Goal: Participate in discussion: Engage in conversation with other users on a specific topic

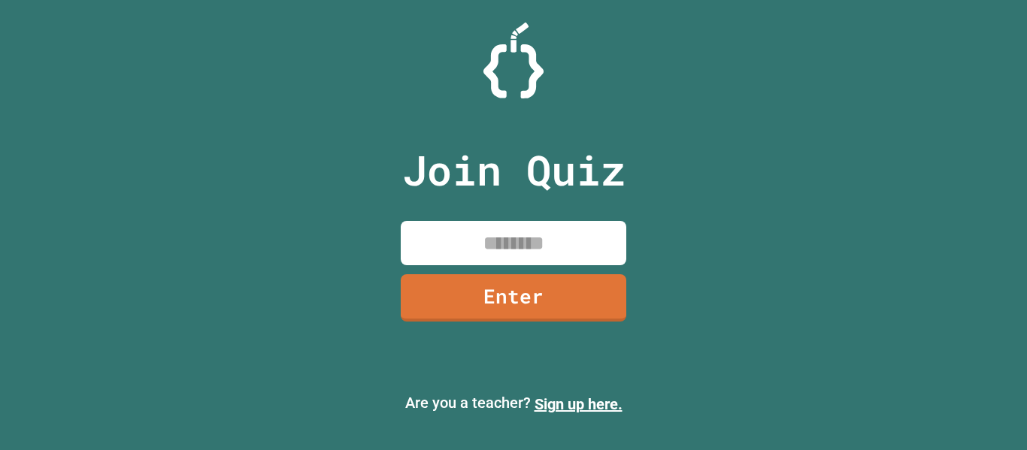
click at [500, 240] on input at bounding box center [514, 243] width 226 height 44
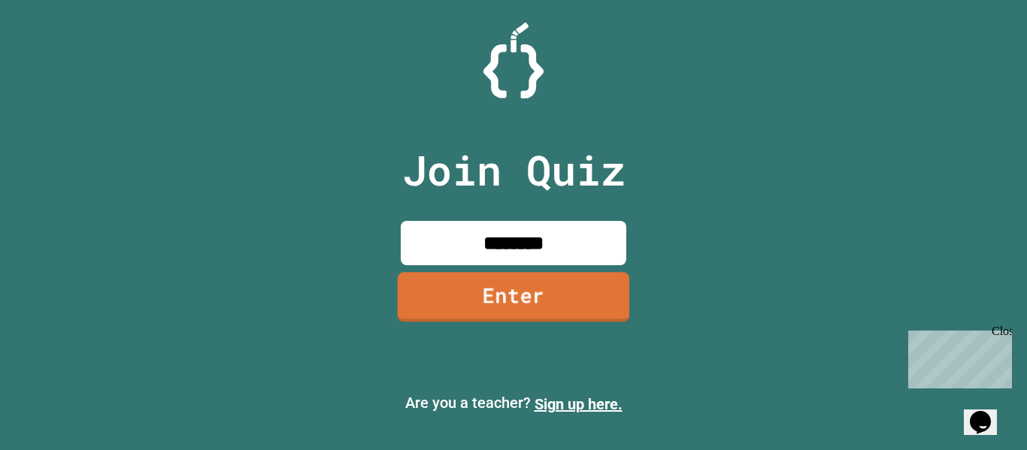
type input "********"
click at [526, 297] on link "Enter" at bounding box center [514, 296] width 225 height 50
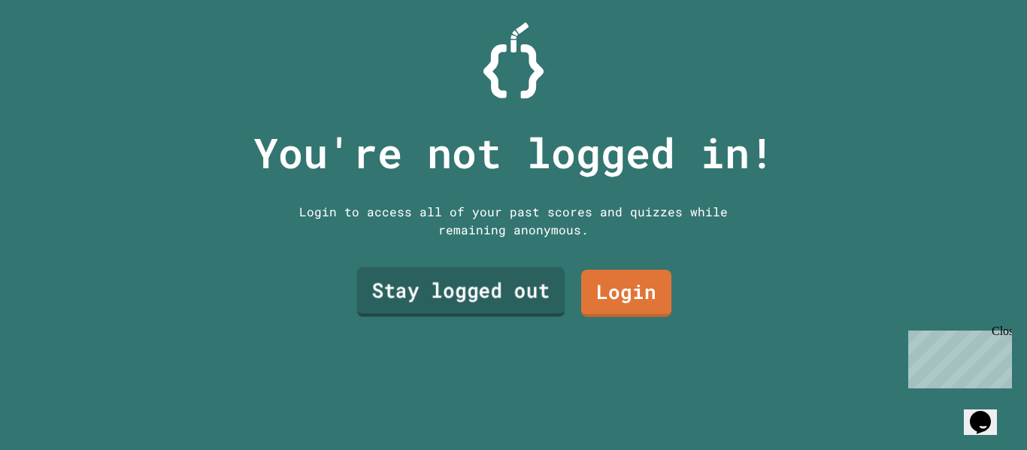
click at [526, 297] on link "Stay logged out" at bounding box center [461, 293] width 208 height 50
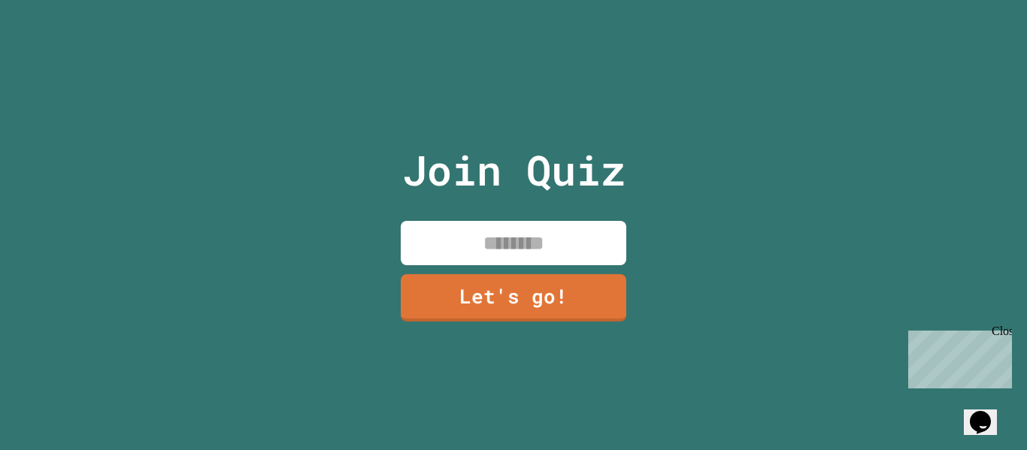
click at [526, 259] on input at bounding box center [514, 243] width 226 height 44
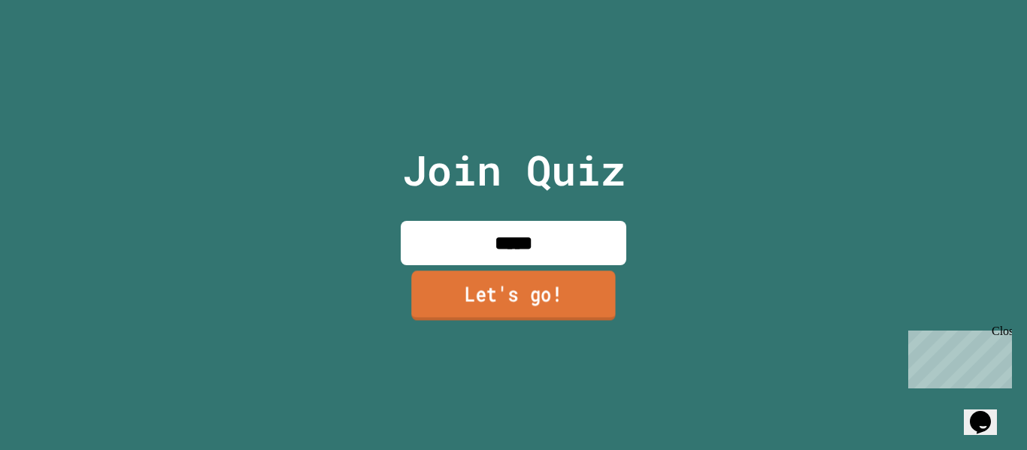
type input "*****"
click at [532, 296] on link "Let's go!" at bounding box center [513, 296] width 205 height 50
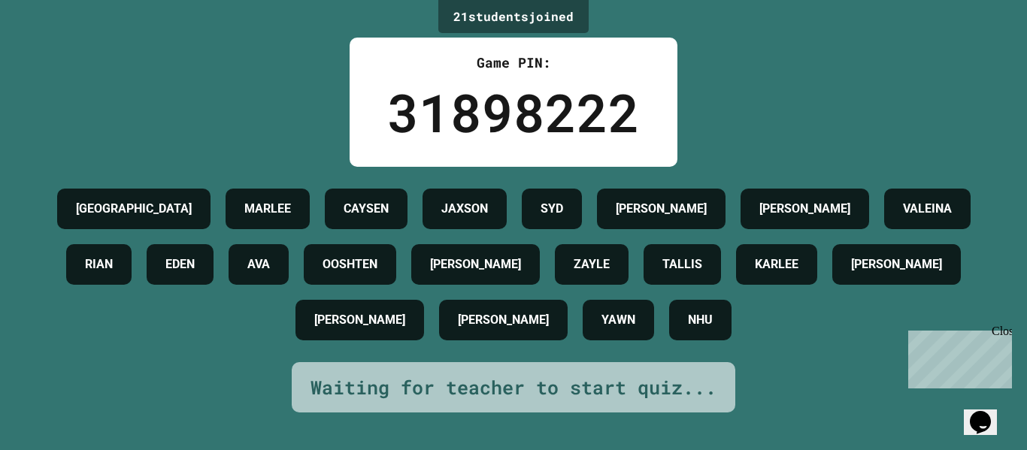
click at [1005, 332] on div "Close" at bounding box center [1001, 334] width 19 height 19
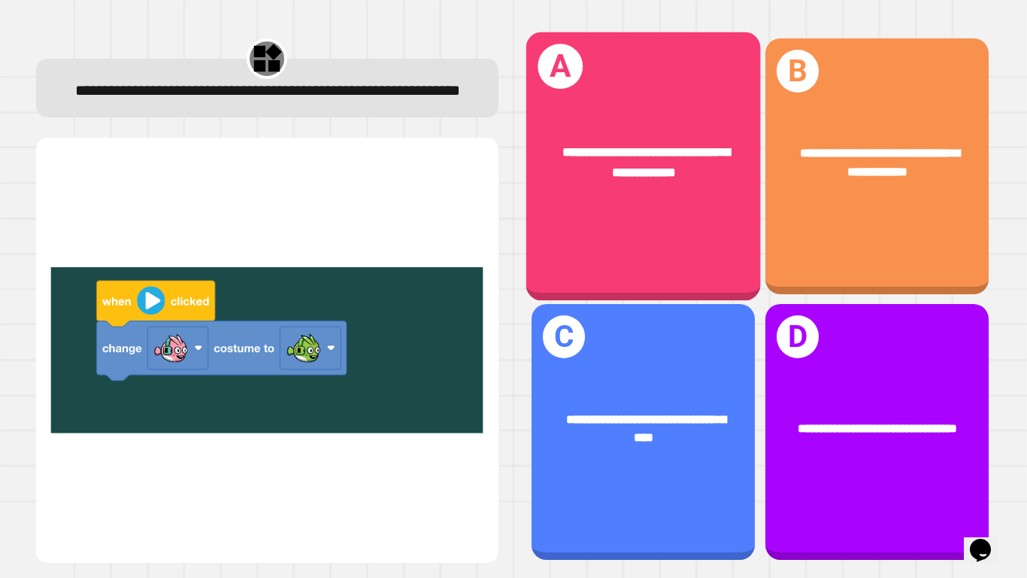
click at [633, 156] on span "**********" at bounding box center [646, 162] width 168 height 32
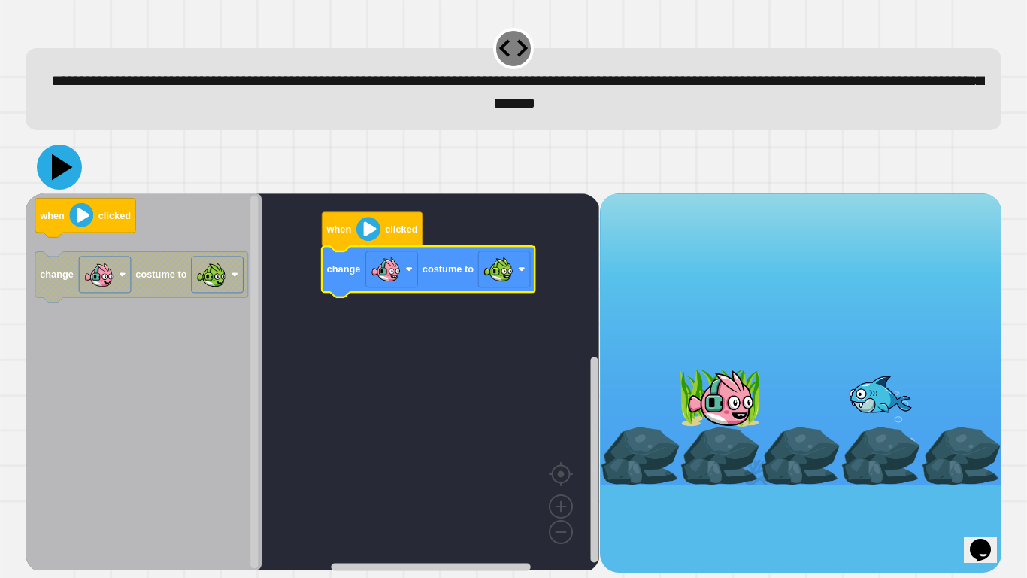
click at [57, 160] on icon at bounding box center [59, 166] width 45 height 45
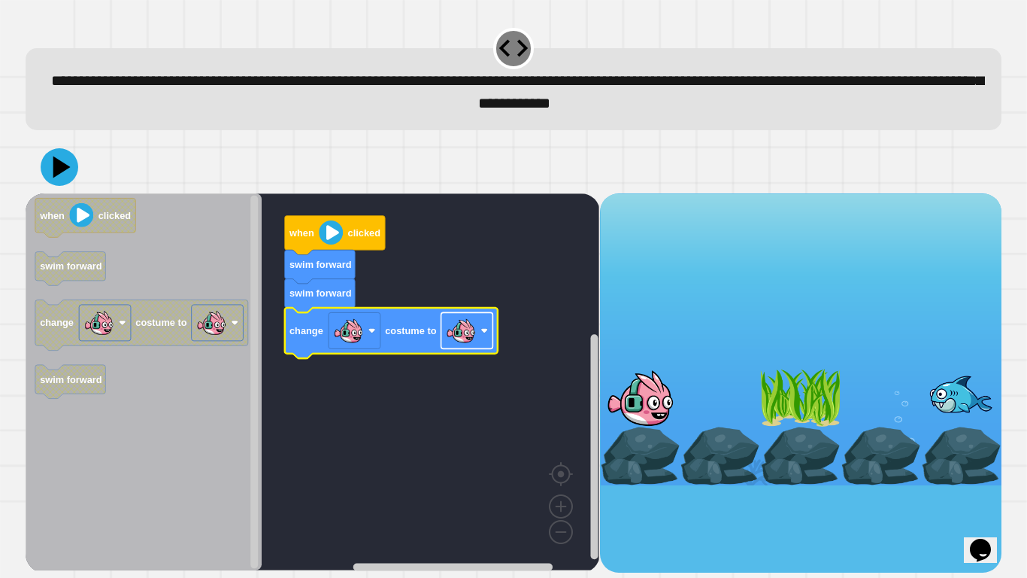
click at [482, 327] on rect "Blockly Workspace" at bounding box center [467, 330] width 52 height 36
click at [65, 168] on icon at bounding box center [63, 166] width 20 height 25
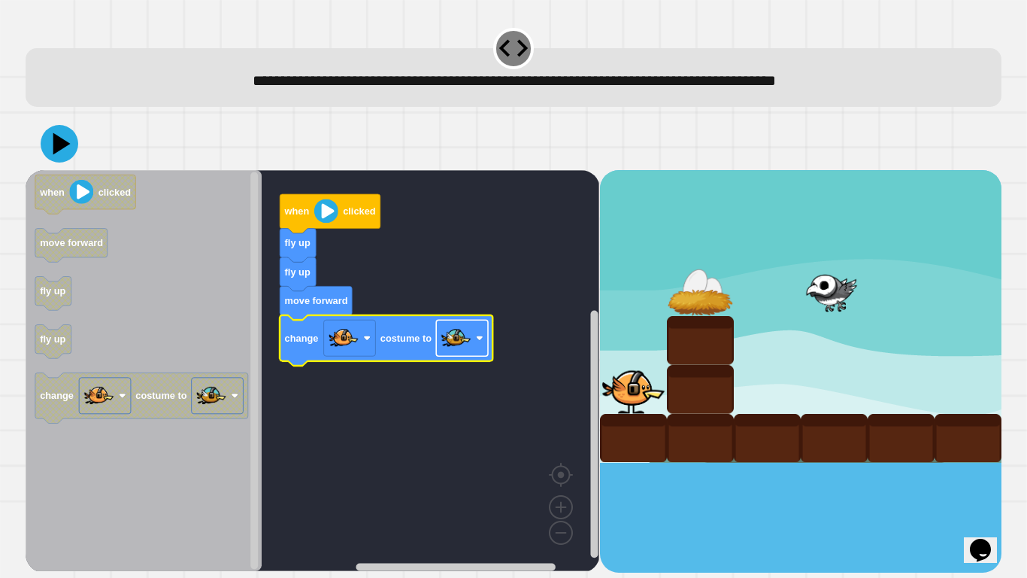
click at [479, 350] on rect "Blockly Workspace" at bounding box center [462, 338] width 52 height 36
click at [68, 138] on icon at bounding box center [59, 143] width 45 height 45
click at [450, 336] on image "Blockly Workspace" at bounding box center [456, 338] width 30 height 30
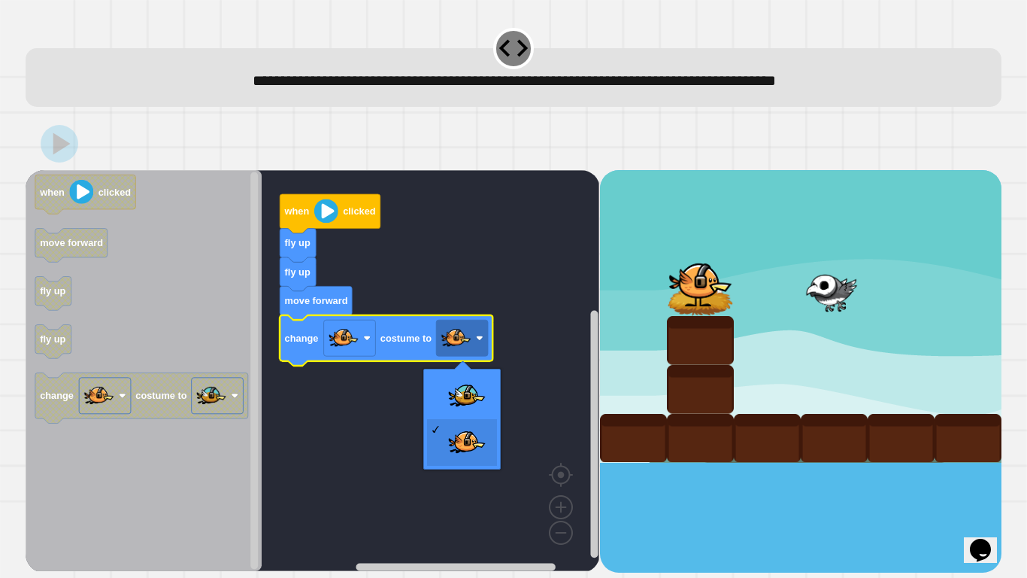
click at [452, 371] on div at bounding box center [461, 418] width 77 height 101
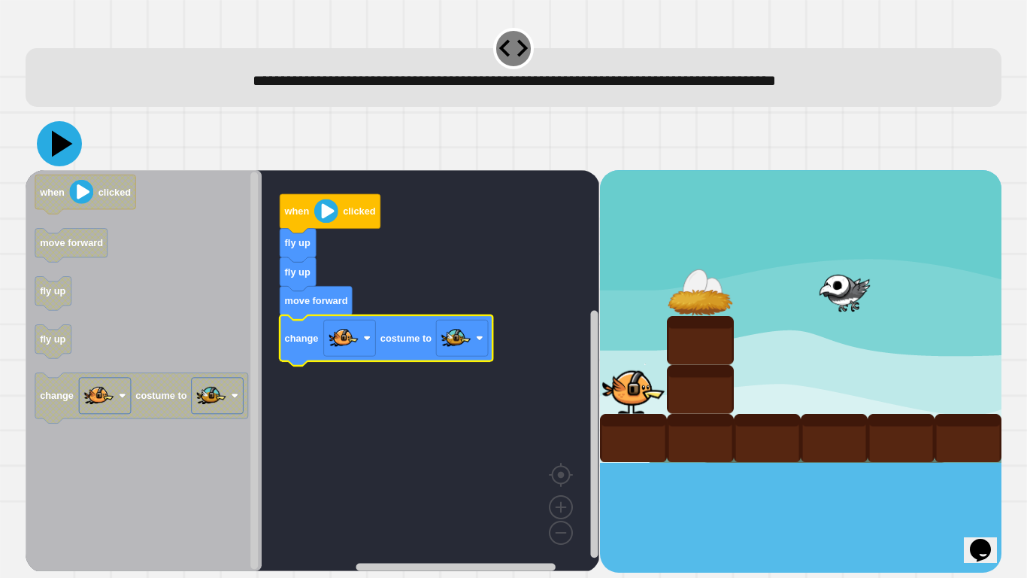
click at [66, 150] on icon at bounding box center [59, 143] width 45 height 45
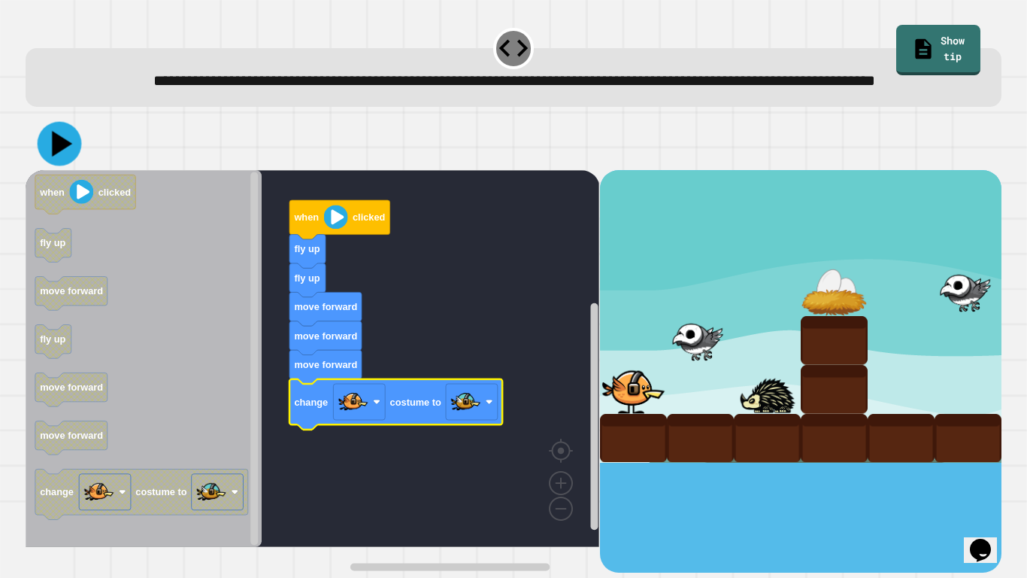
click at [56, 156] on icon at bounding box center [62, 144] width 20 height 26
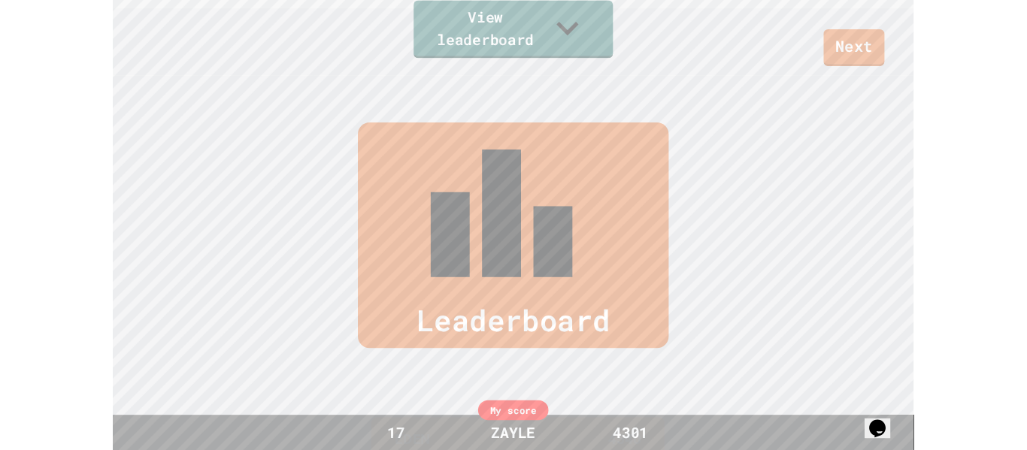
scroll to position [620, 0]
